Goal: Information Seeking & Learning: Check status

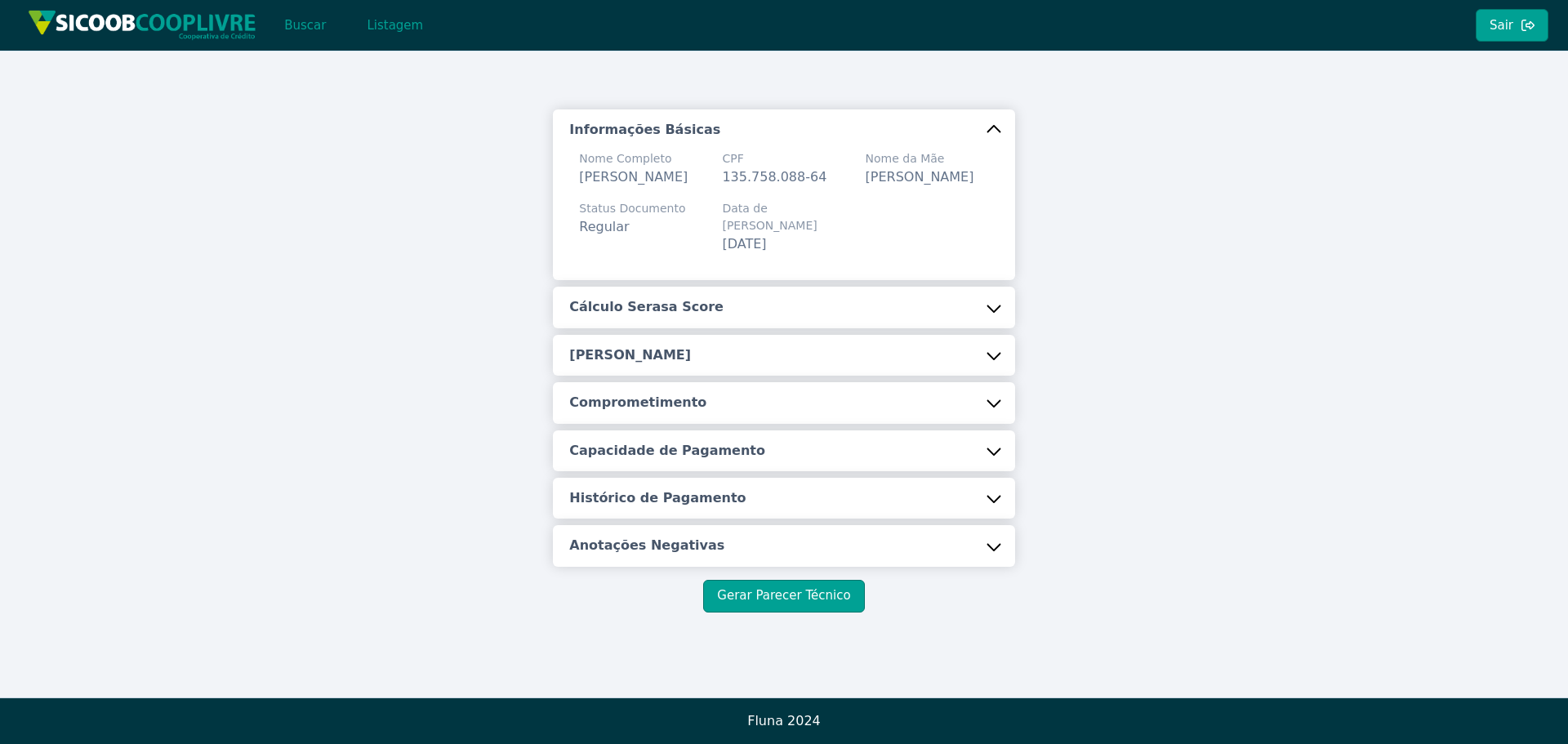
click at [662, 324] on button "Cálculo Serasa Score" at bounding box center [783, 307] width 461 height 41
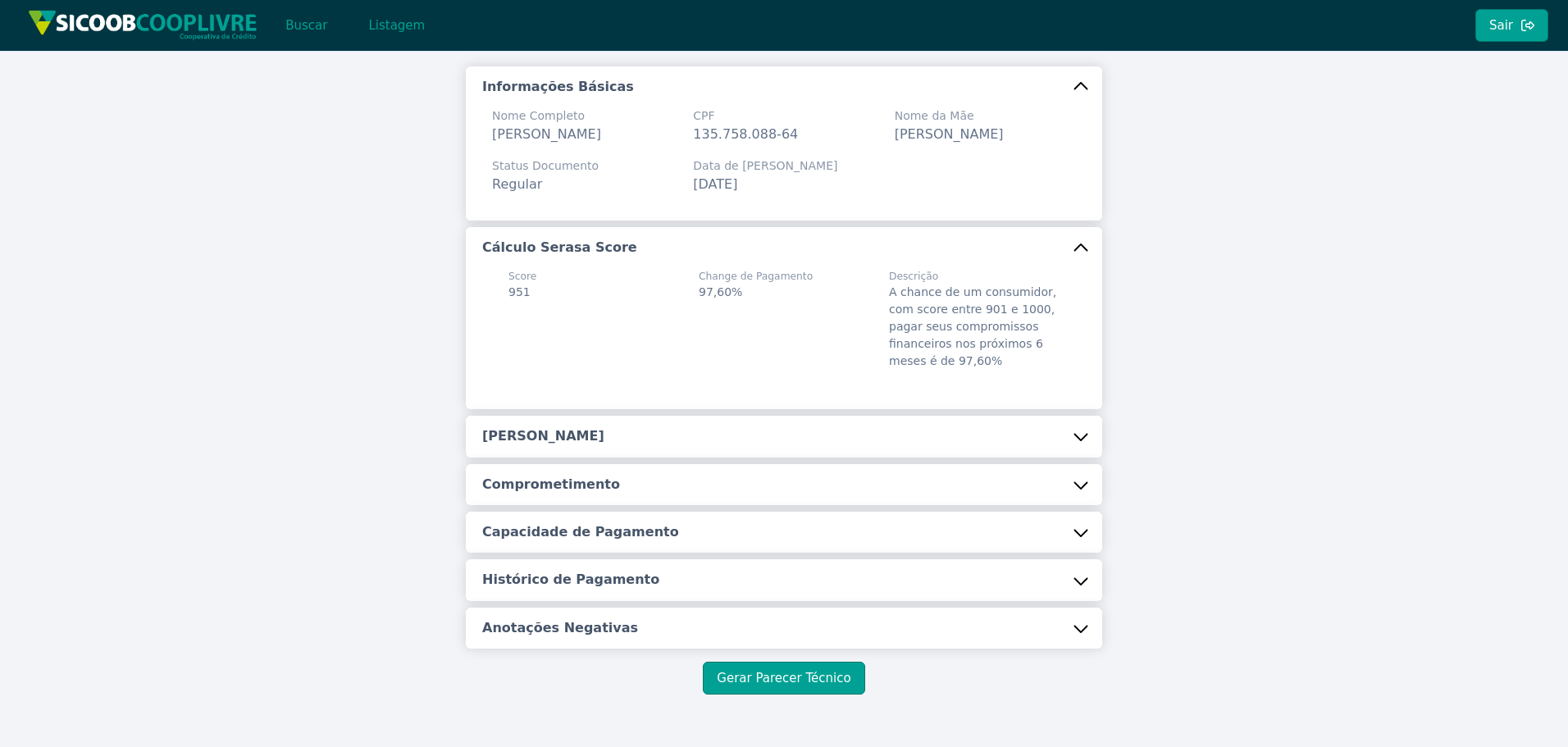
scroll to position [116, 0]
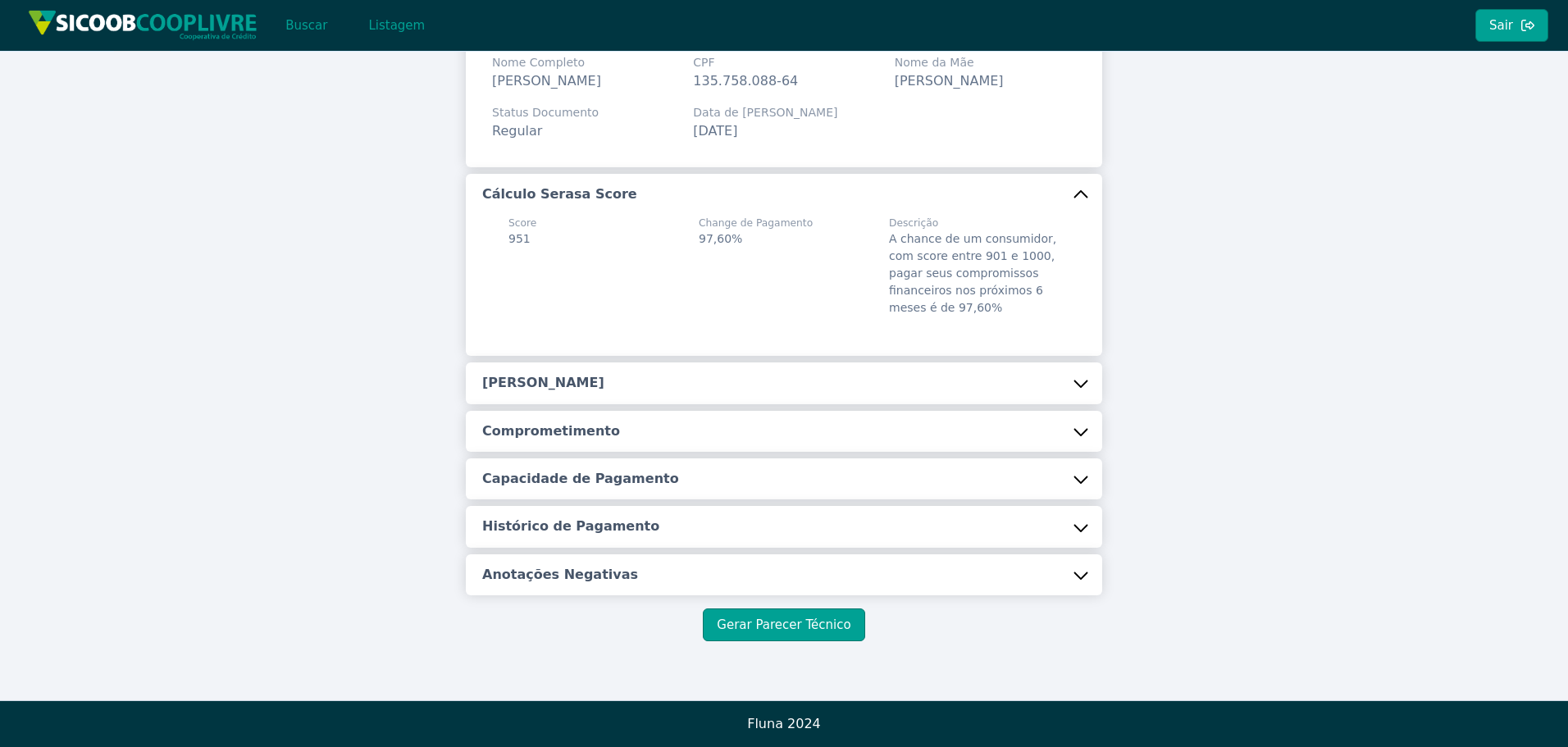
click at [586, 384] on h5 "[PERSON_NAME]" at bounding box center [543, 384] width 122 height 18
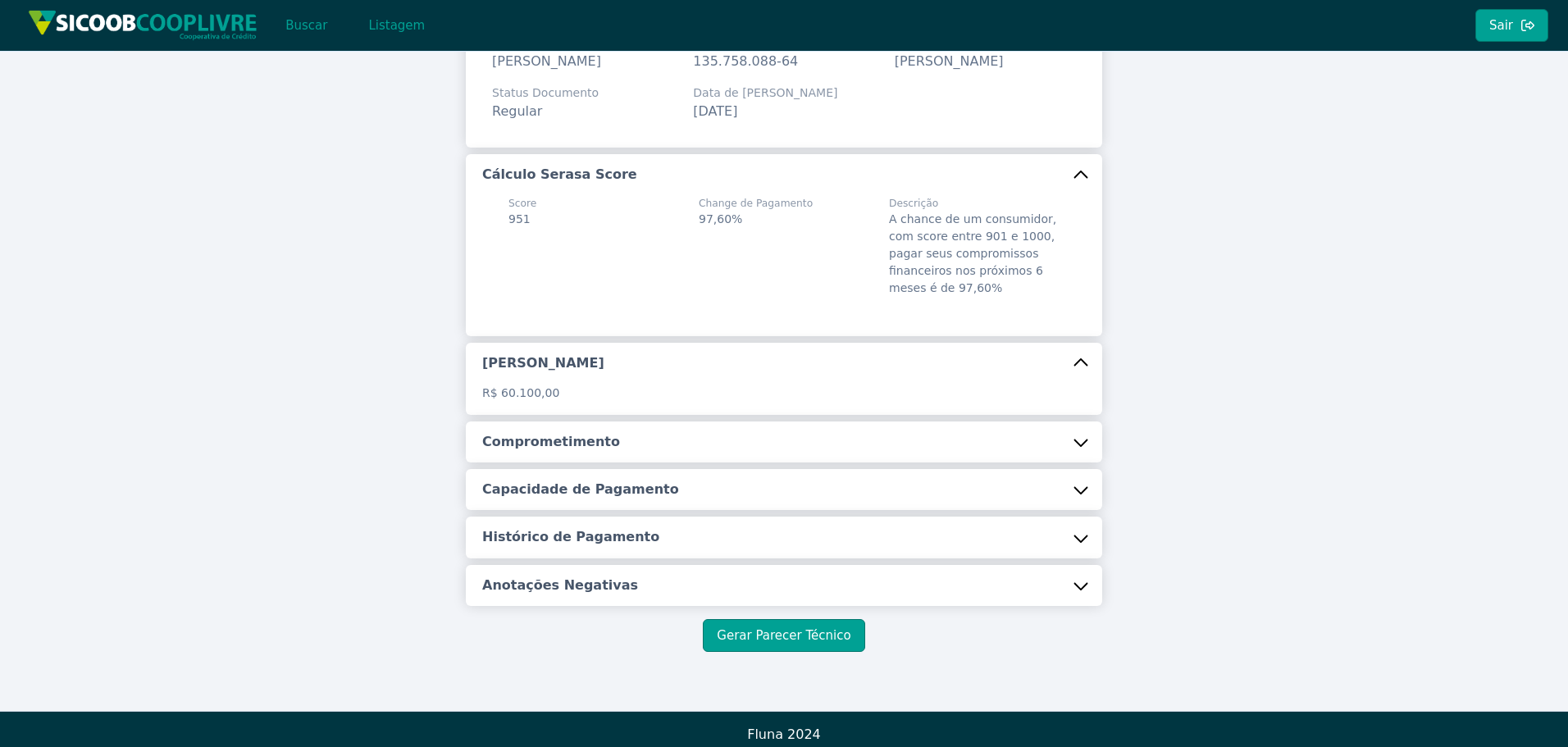
click at [548, 482] on div "Informações Básicas Nome Completo [PERSON_NAME] CPF 135.758.088-64 Nome da Mãe …" at bounding box center [784, 300] width 636 height 613
click at [570, 451] on h5 "Comprometimento" at bounding box center [551, 442] width 138 height 18
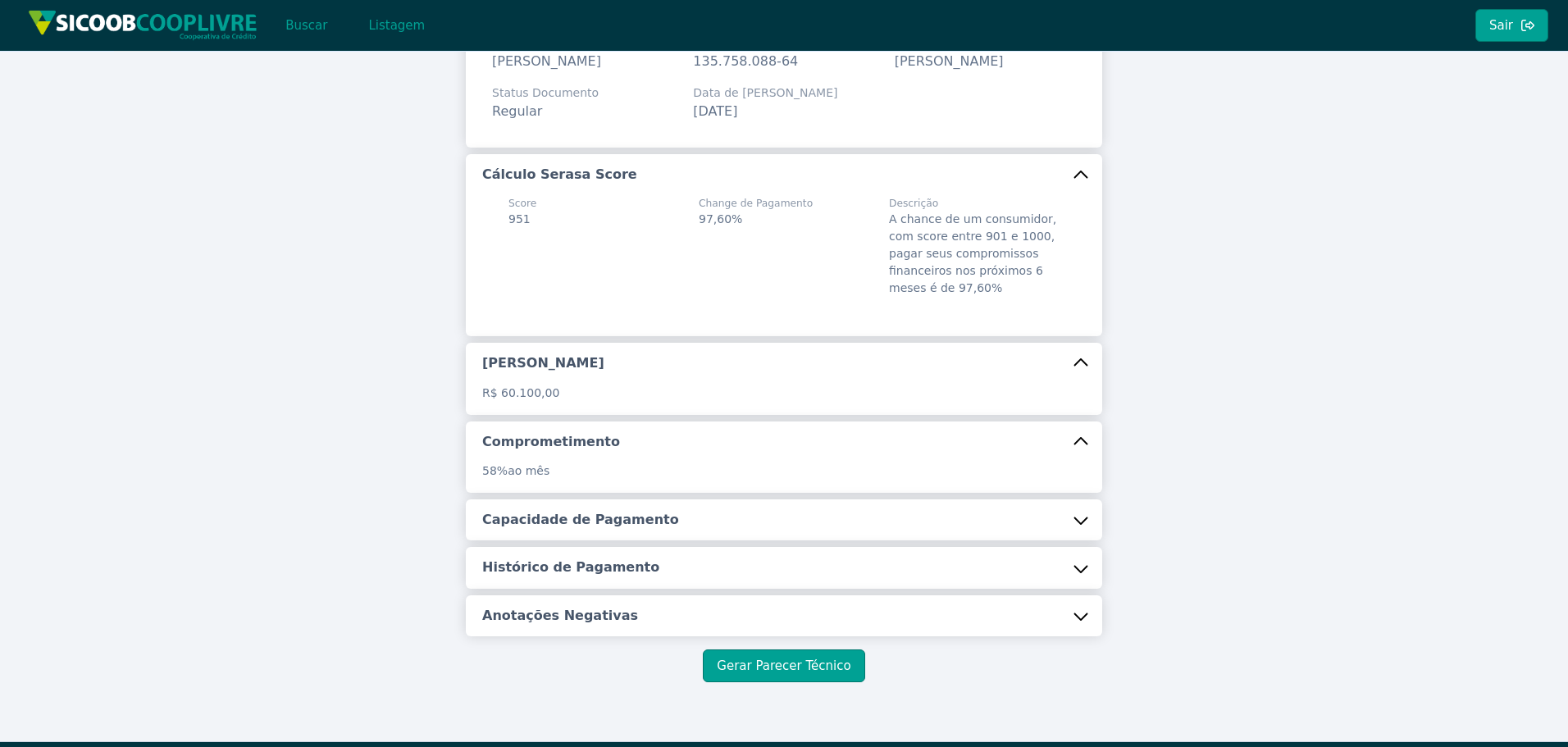
click at [549, 528] on button "Capacidade de Pagamento" at bounding box center [784, 520] width 636 height 41
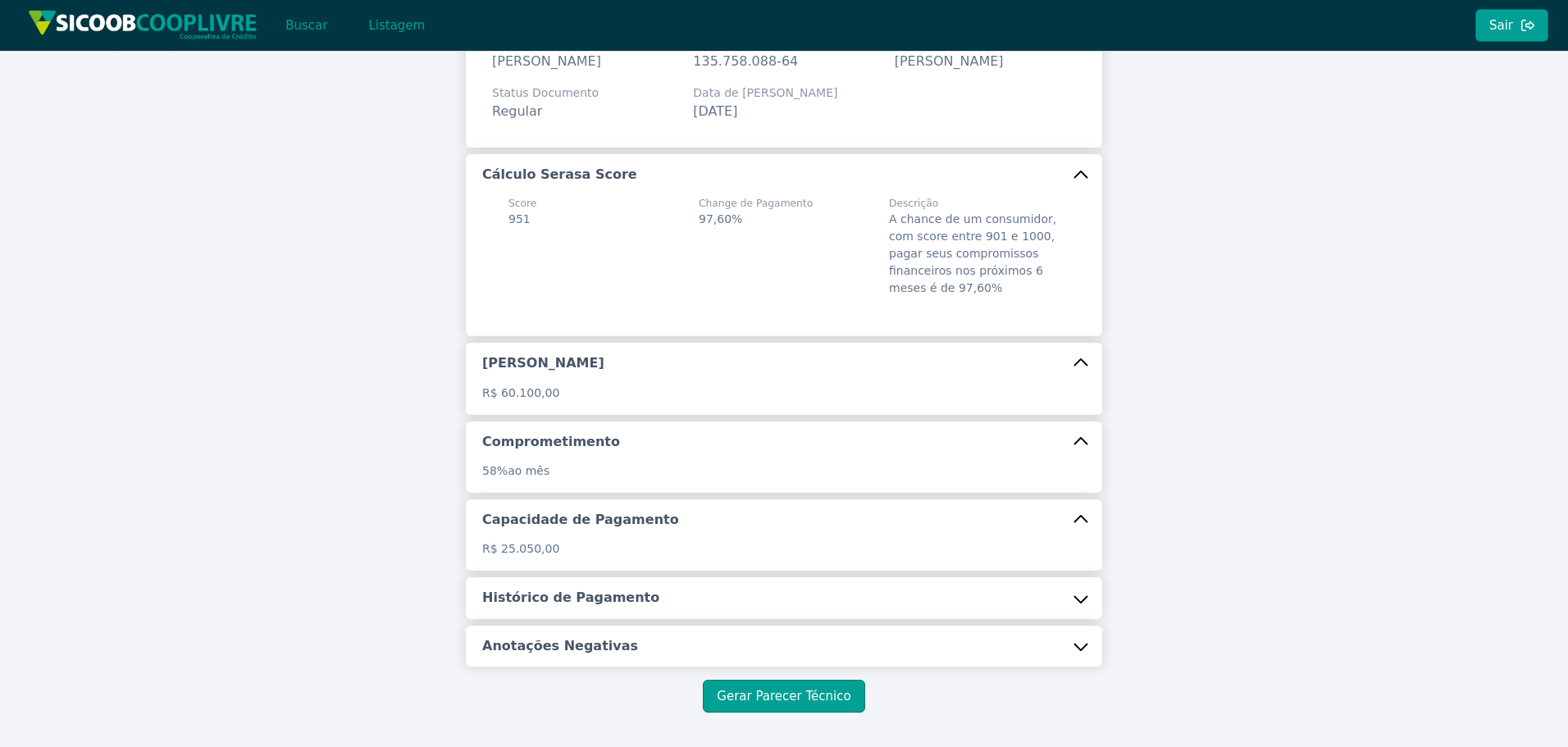
click at [559, 607] on h5 "Histórico de Pagamento" at bounding box center [571, 598] width 177 height 18
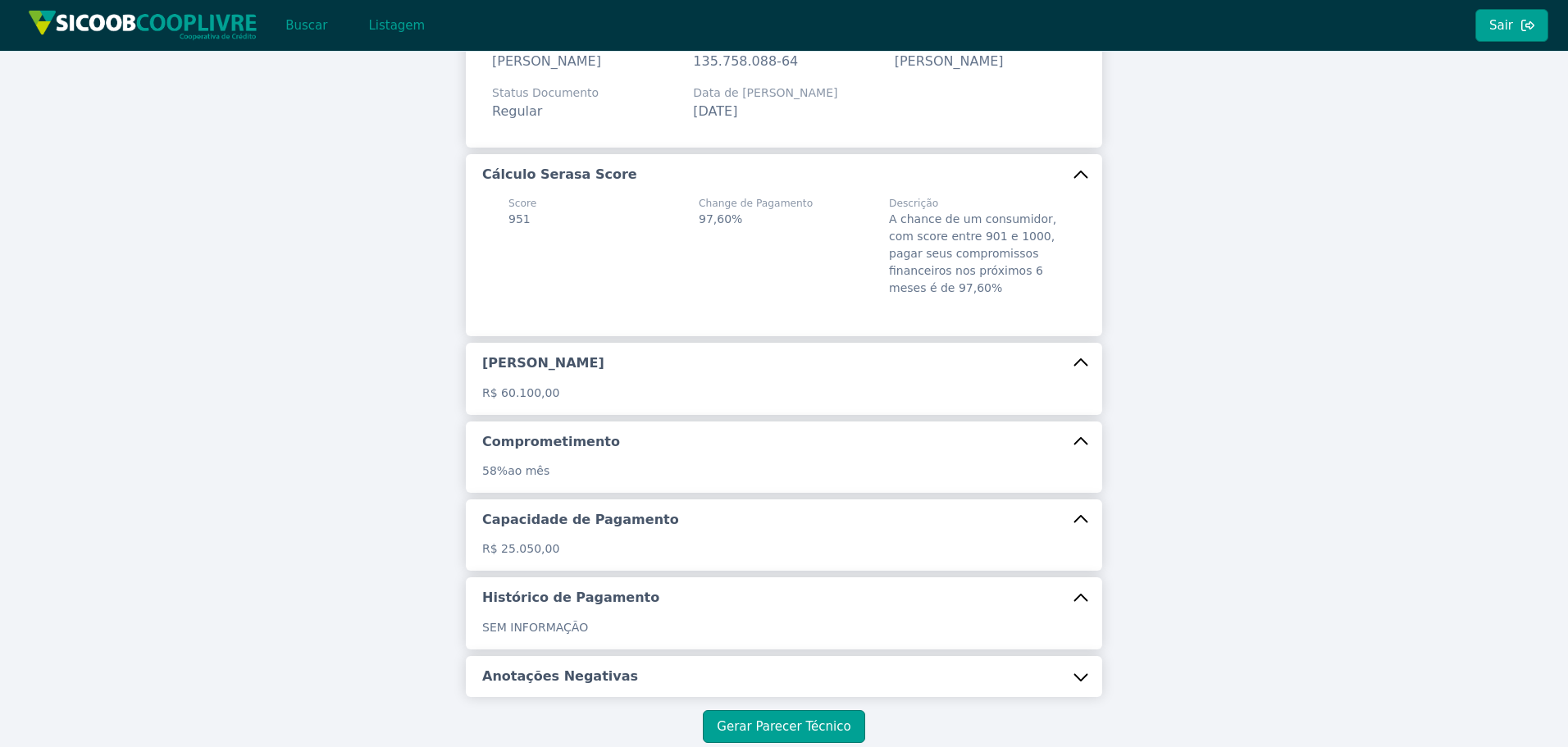
click at [547, 686] on h5 "Anotações Negativas" at bounding box center [560, 677] width 156 height 18
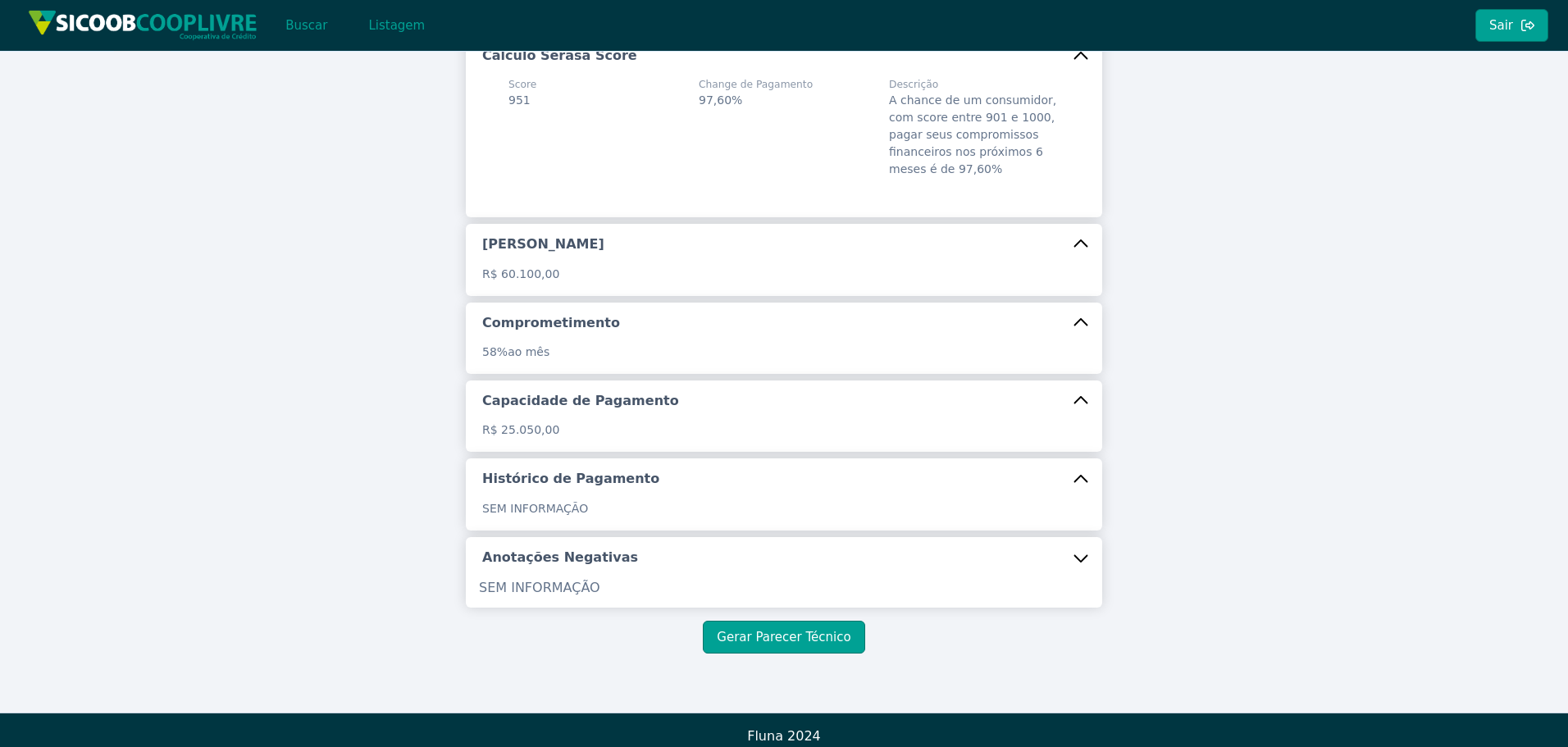
scroll to position [164, 0]
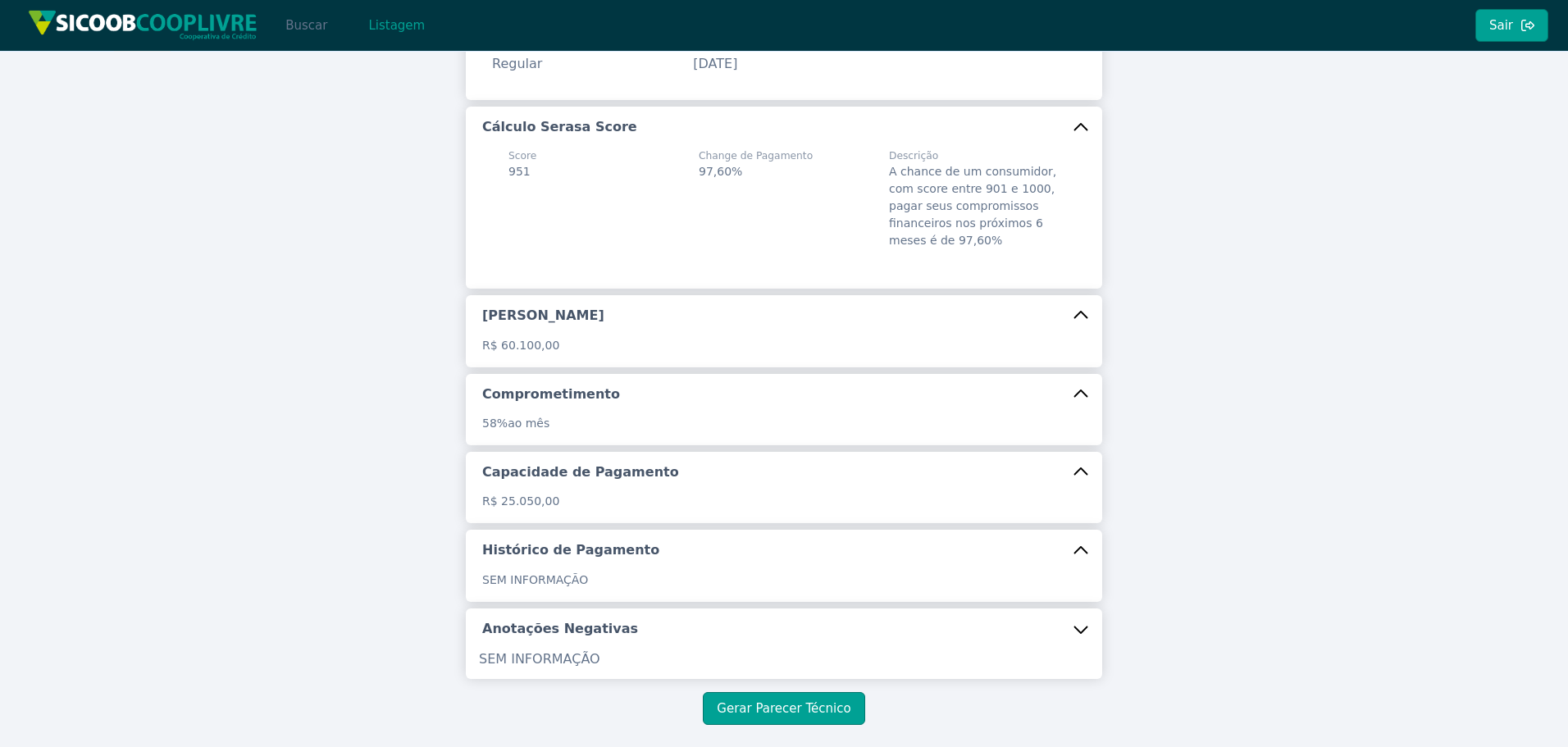
click at [325, 27] on button "Buscar" at bounding box center [306, 25] width 69 height 33
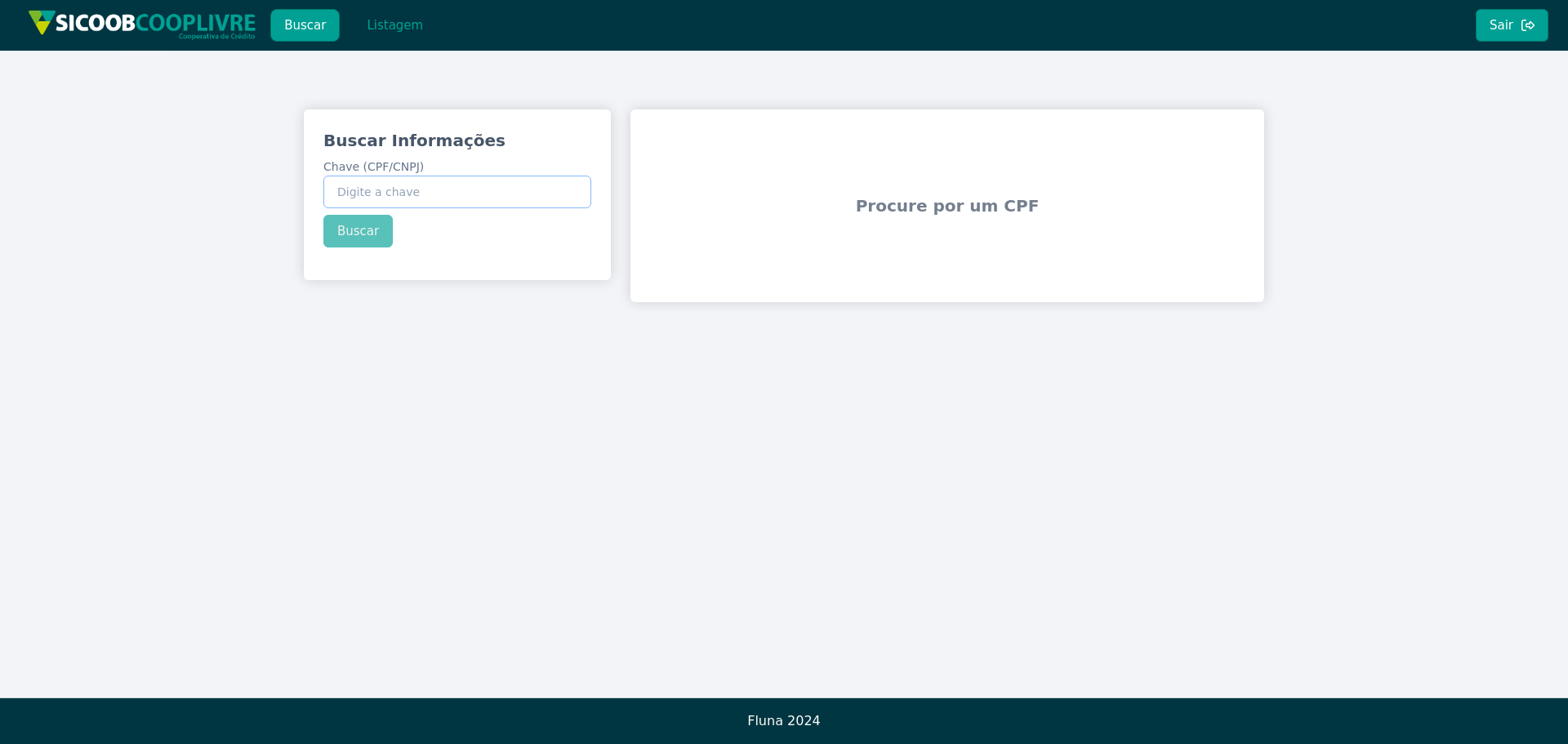
click at [490, 187] on input "Chave (CPF/CNPJ)" at bounding box center [457, 192] width 268 height 33
paste input "135.758.088-64"
type input "135.758.088-64"
click at [381, 220] on div "Buscar Informações Chave (CPF/CNPJ) 135.758.088-64 Buscar" at bounding box center [457, 188] width 307 height 158
click at [373, 230] on button "Buscar" at bounding box center [358, 231] width 69 height 33
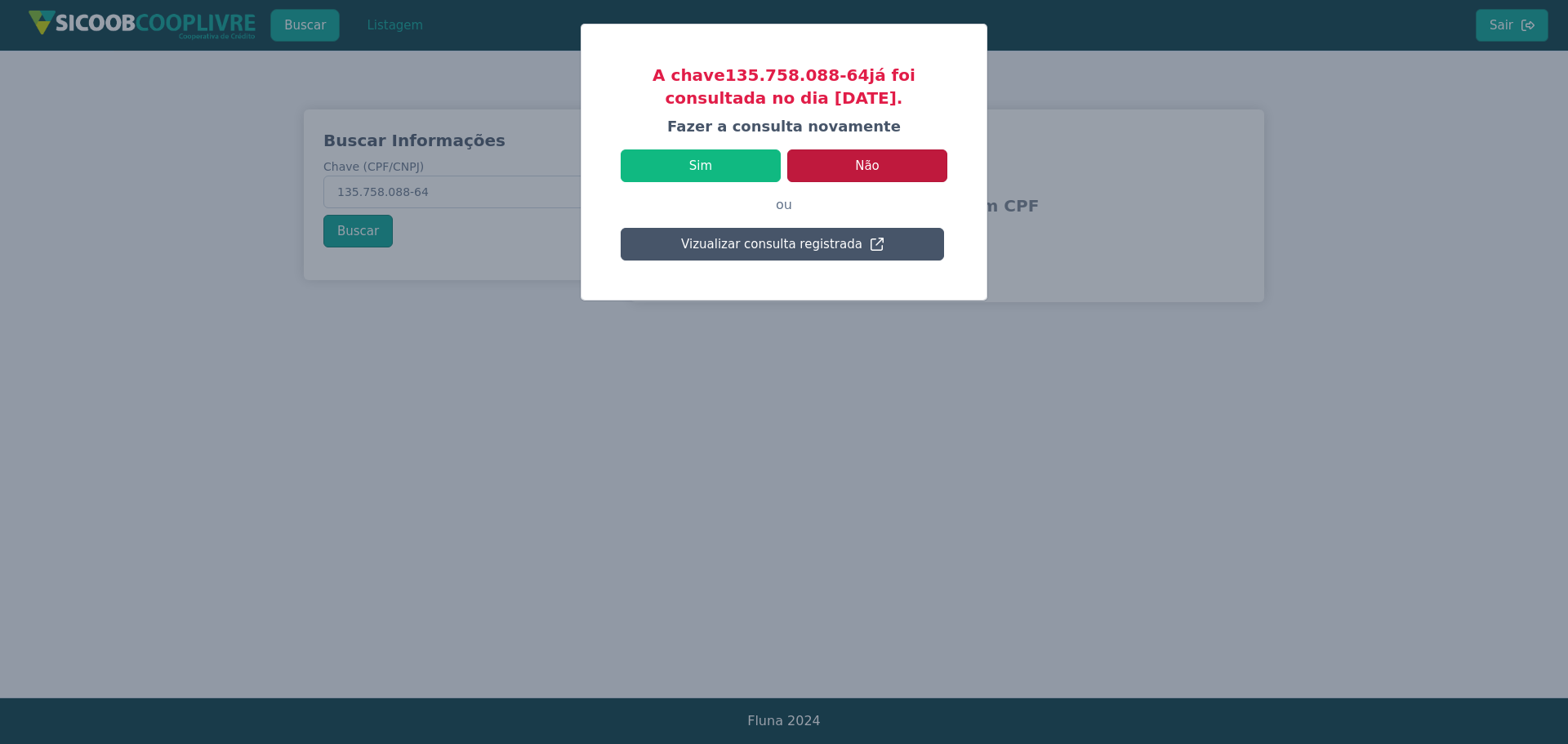
click at [885, 171] on button "Não" at bounding box center [867, 165] width 160 height 33
